Goal: Transaction & Acquisition: Subscribe to service/newsletter

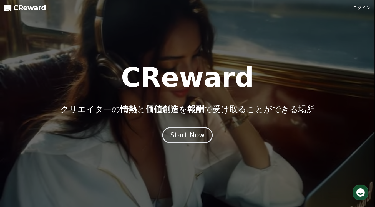
click at [198, 136] on div "Start Now" at bounding box center [187, 134] width 34 height 9
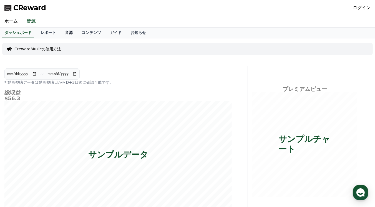
click at [61, 33] on link "音源" at bounding box center [69, 33] width 17 height 11
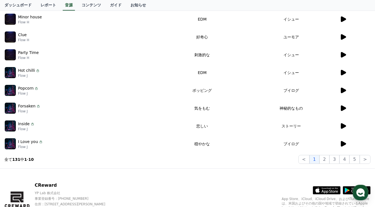
scroll to position [111, 0]
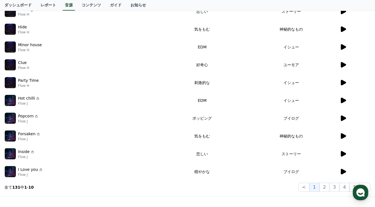
click at [345, 153] on icon at bounding box center [343, 154] width 5 height 6
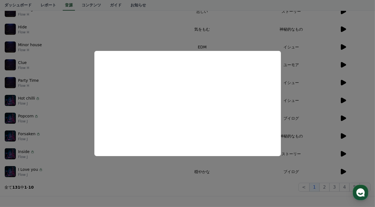
click at [47, 190] on button "close modal" at bounding box center [187, 103] width 375 height 207
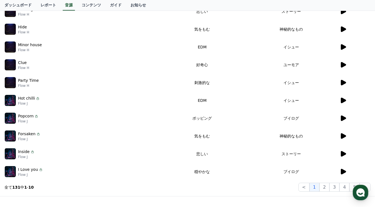
click at [25, 170] on p "I Love you" at bounding box center [28, 169] width 20 height 6
click at [24, 151] on p "Inside" at bounding box center [24, 152] width 12 height 6
click at [344, 153] on icon at bounding box center [343, 154] width 5 height 6
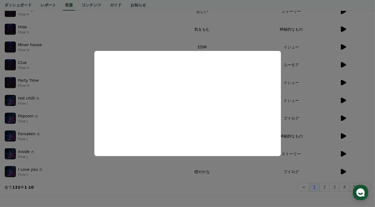
click at [259, 170] on button "close modal" at bounding box center [187, 103] width 375 height 207
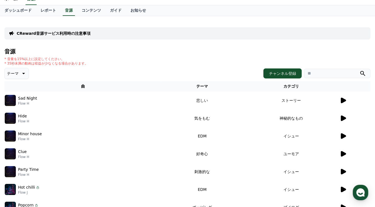
scroll to position [0, 0]
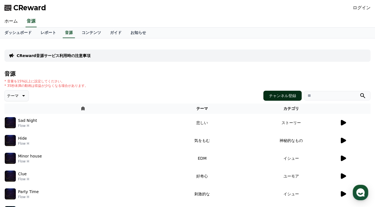
click at [282, 95] on button "チャンネル登録" at bounding box center [283, 96] width 38 height 10
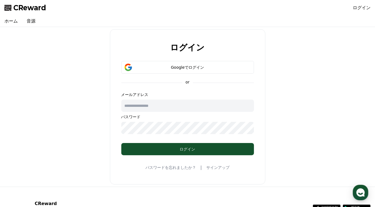
click at [158, 106] on input "text" at bounding box center [187, 105] width 133 height 12
type input "**********"
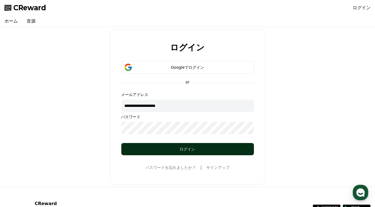
click at [171, 148] on div "ログイン" at bounding box center [188, 149] width 111 height 6
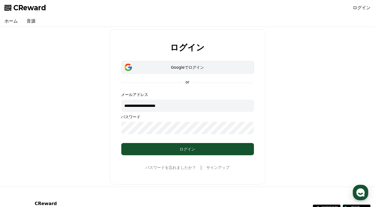
click at [203, 66] on div "Googleでログイン" at bounding box center [188, 67] width 117 height 6
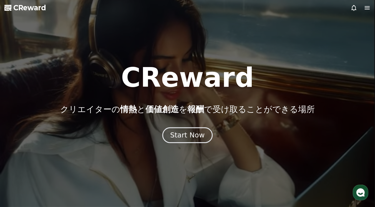
click at [190, 137] on div "Start Now" at bounding box center [187, 134] width 34 height 9
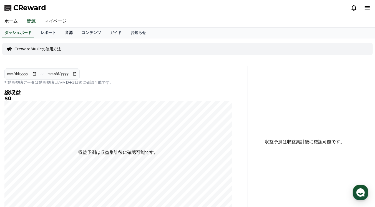
click at [61, 33] on link "音源" at bounding box center [69, 33] width 17 height 11
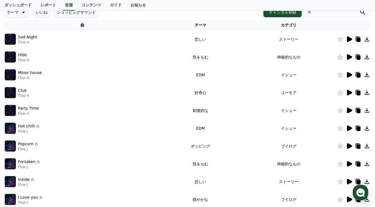
scroll to position [169, 0]
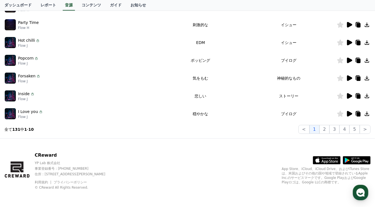
click at [348, 95] on icon at bounding box center [349, 96] width 5 height 6
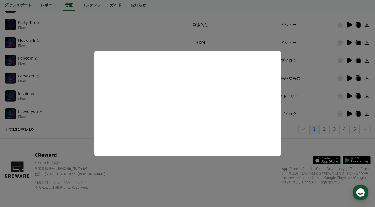
click at [236, 40] on button "close modal" at bounding box center [187, 103] width 375 height 207
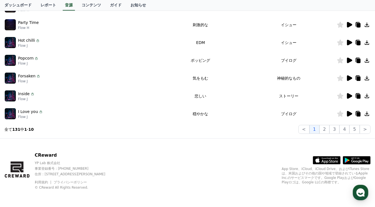
click at [368, 96] on icon at bounding box center [367, 96] width 7 height 7
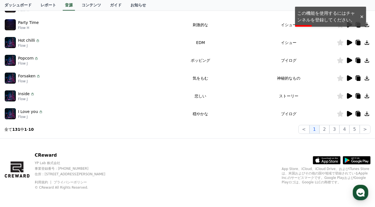
click at [362, 18] on div at bounding box center [362, 16] width 9 height 5
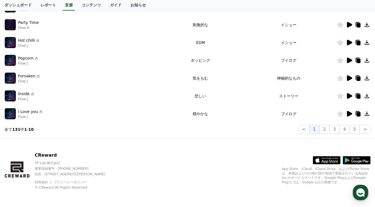
scroll to position [30, 0]
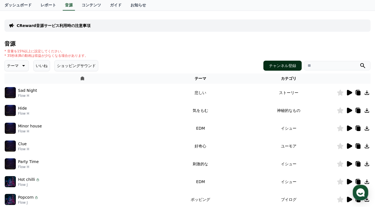
click at [284, 64] on button "チャンネル登録" at bounding box center [283, 66] width 38 height 10
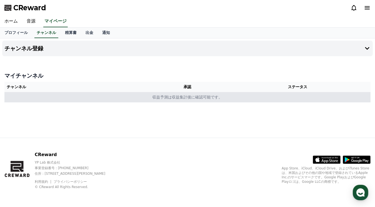
click at [36, 100] on td "収益予測は収益集計後に確認可能です。" at bounding box center [187, 97] width 367 height 10
click at [177, 98] on td "収益予測は収益集計後に確認可能です。" at bounding box center [187, 97] width 367 height 10
click at [191, 98] on td "収益予測は収益集計後に確認可能です。" at bounding box center [187, 97] width 367 height 10
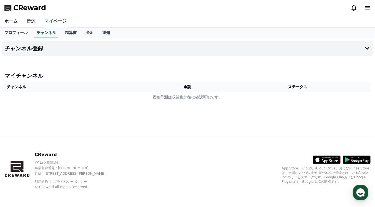
click at [368, 47] on icon at bounding box center [367, 48] width 7 height 7
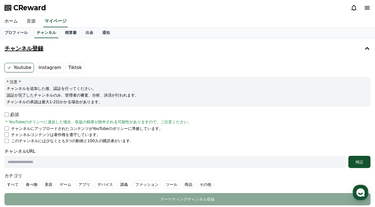
click at [31, 23] on link "音源" at bounding box center [31, 22] width 18 height 12
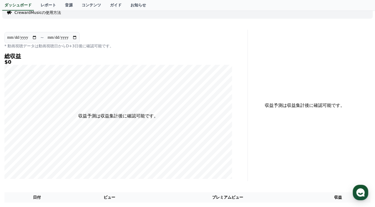
scroll to position [9, 0]
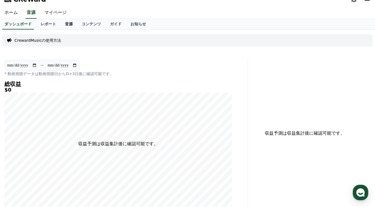
click at [61, 24] on link "音源" at bounding box center [69, 24] width 17 height 11
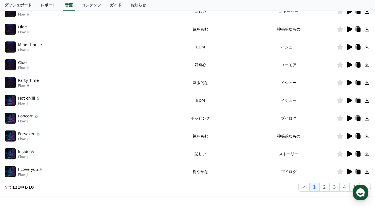
scroll to position [167, 0]
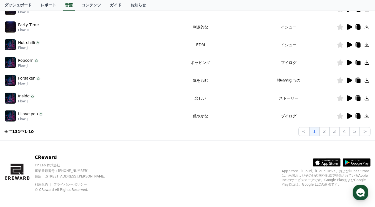
click at [367, 98] on icon at bounding box center [367, 98] width 7 height 7
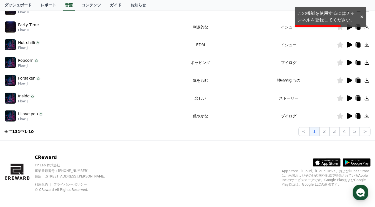
click at [359, 98] on icon at bounding box center [359, 98] width 4 height 4
click at [351, 98] on icon at bounding box center [349, 98] width 5 height 6
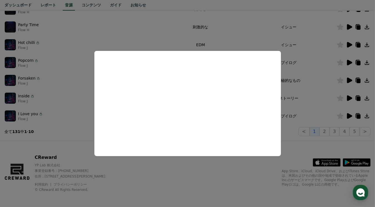
click at [235, 42] on button "close modal" at bounding box center [187, 103] width 375 height 207
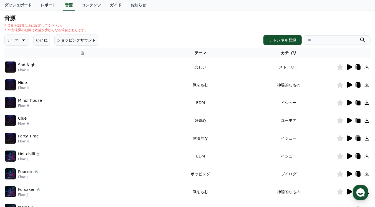
scroll to position [0, 0]
